Goal: Task Accomplishment & Management: Use online tool/utility

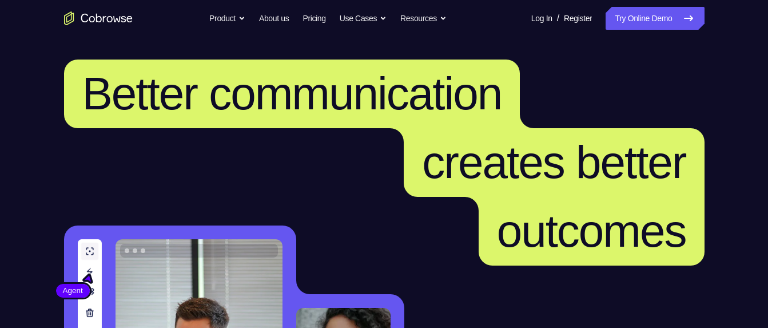
click at [641, 22] on link "Try Online Demo" at bounding box center [655, 18] width 98 height 23
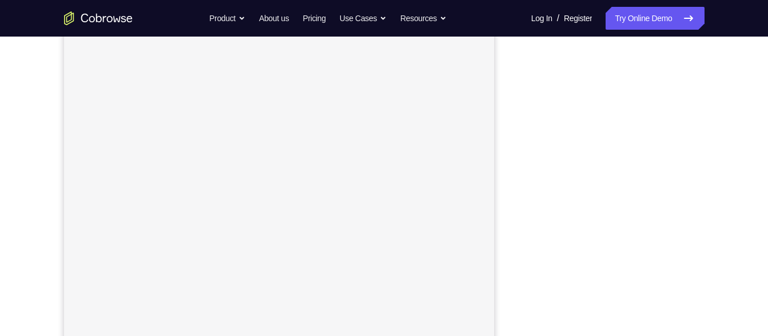
scroll to position [178, 0]
